Goal: Find specific page/section: Find specific page/section

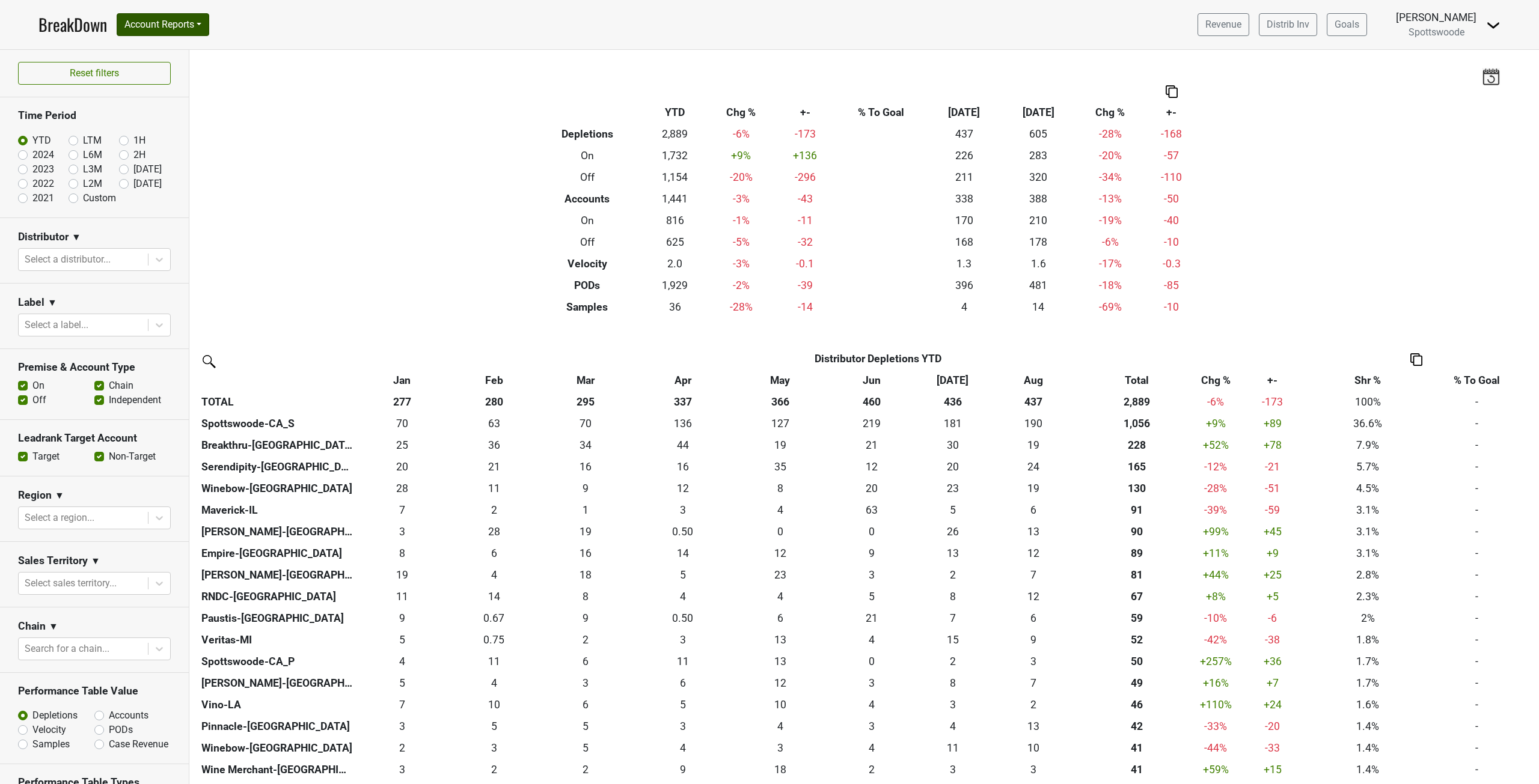
scroll to position [361, 0]
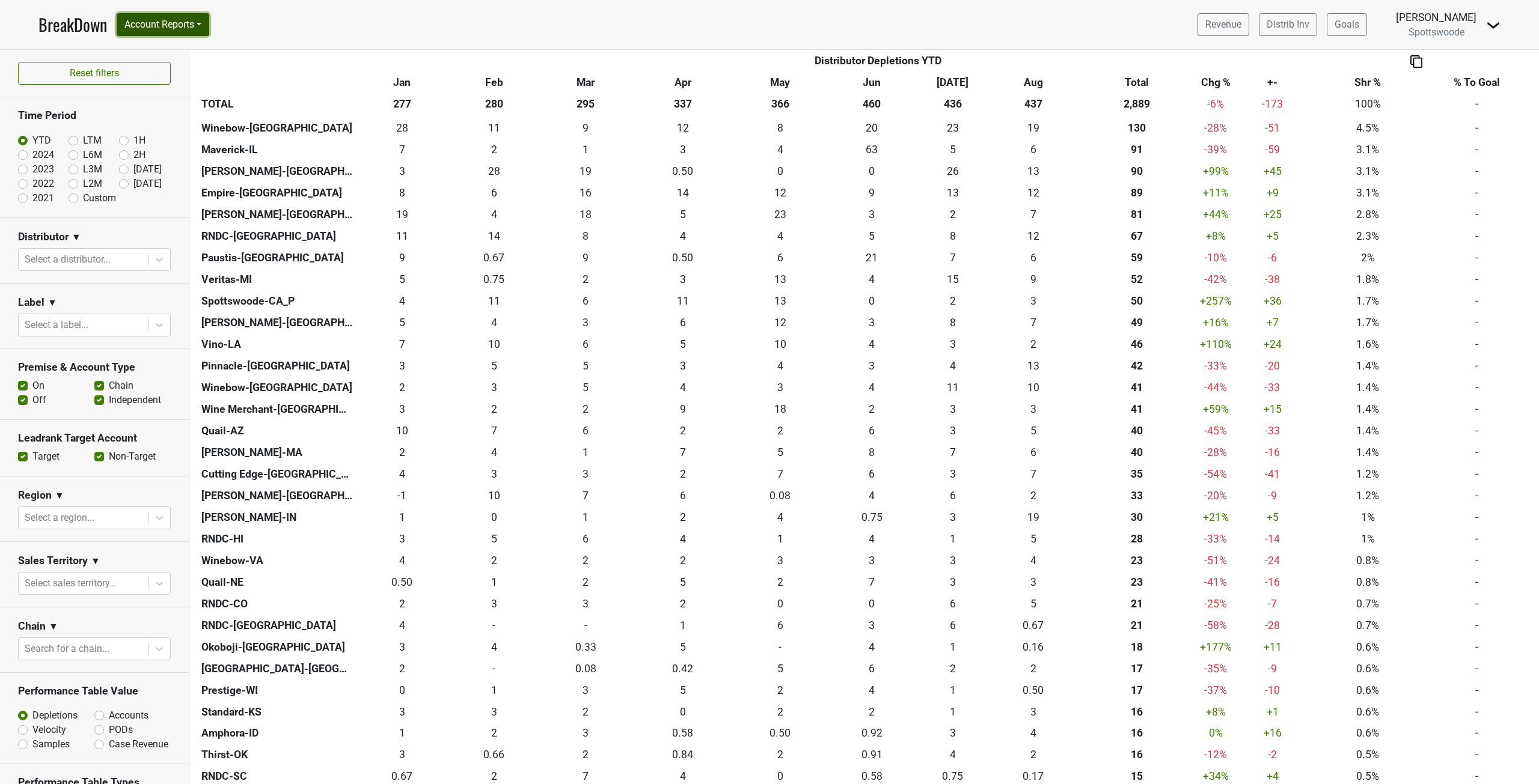
click at [161, 21] on button "Account Reports" at bounding box center [163, 24] width 92 height 23
click at [100, 26] on link "BreakDown" at bounding box center [73, 24] width 69 height 25
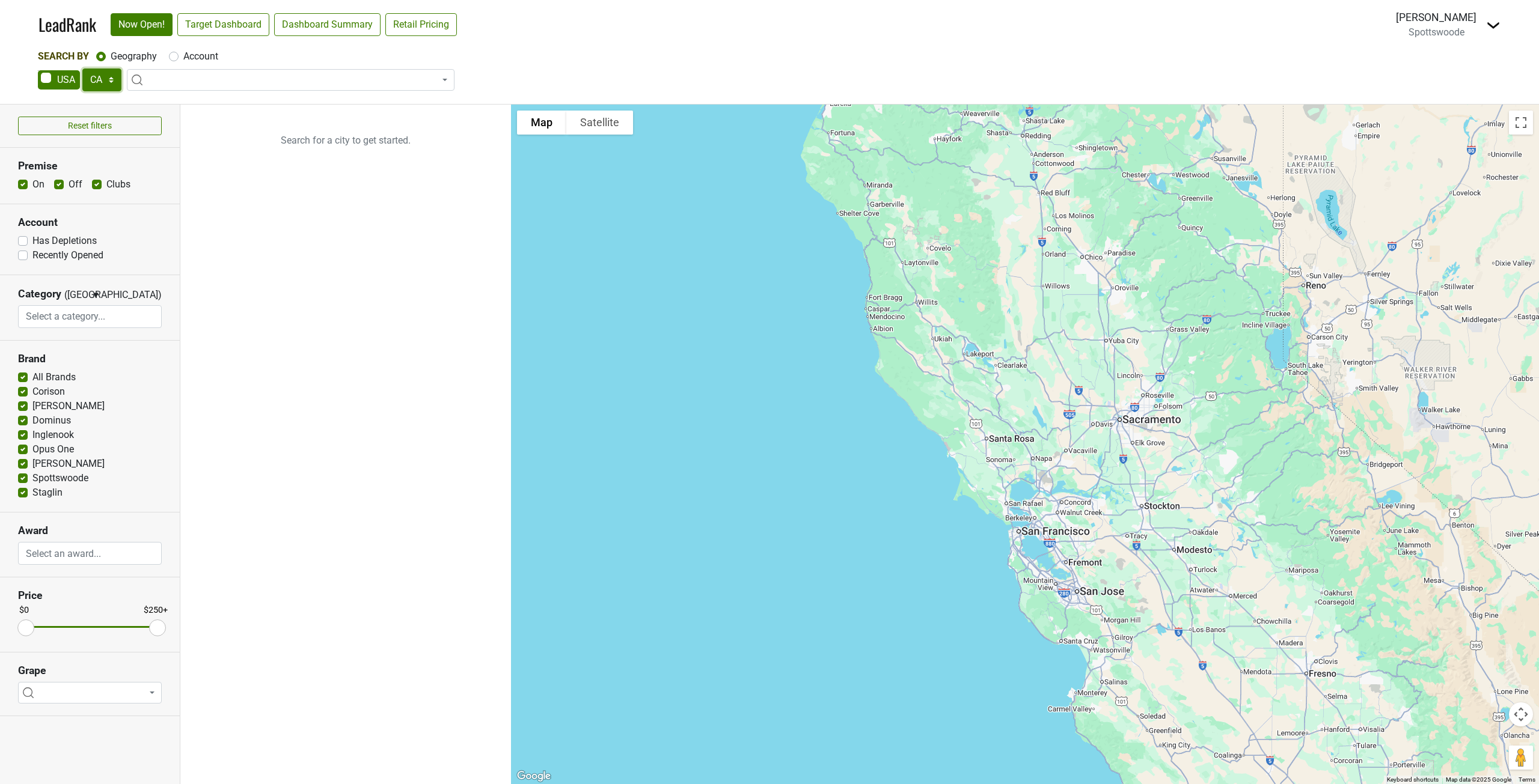
click at [99, 76] on select "AK AL AR AZ CA CO CT DC DE FL GA HI IA ID IL IN KS KY LA MA MD ME MI MN MO MS M…" at bounding box center [102, 80] width 39 height 23
select select "HI"
click at [83, 69] on select "AK AL AR AZ CA CO CT DC DE FL GA HI IA ID IL IN KS KY LA MA MD ME MI MN MO MS M…" at bounding box center [102, 80] width 39 height 23
click at [246, 28] on link "Target Dashboard" at bounding box center [223, 24] width 92 height 23
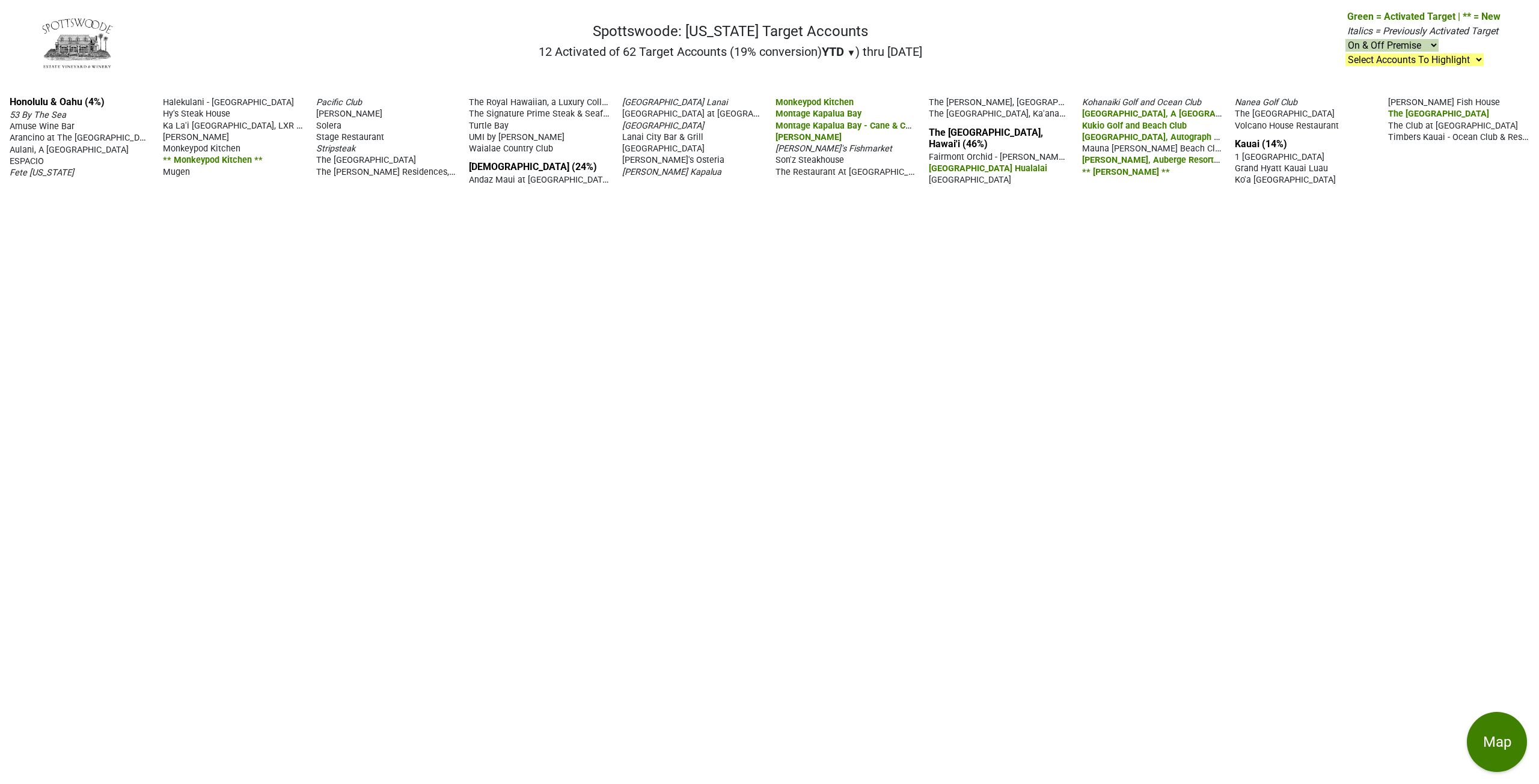
drag, startPoint x: 1531, startPoint y: 131, endPoint x: 0, endPoint y: 92, distance: 1531.5
click at [0, 92] on div "Honolulu & Oahu (4%) 53 By The Sea Amuse Wine Bar Arancino at The [GEOGRAPHIC_D…" at bounding box center [770, 435] width 1539 height 698
copy div "Honolulu & Oahu (4%) 53 By The Sea Amuse Wine Bar Arancino at The [GEOGRAPHIC_D…"
